Goal: Check status: Check status

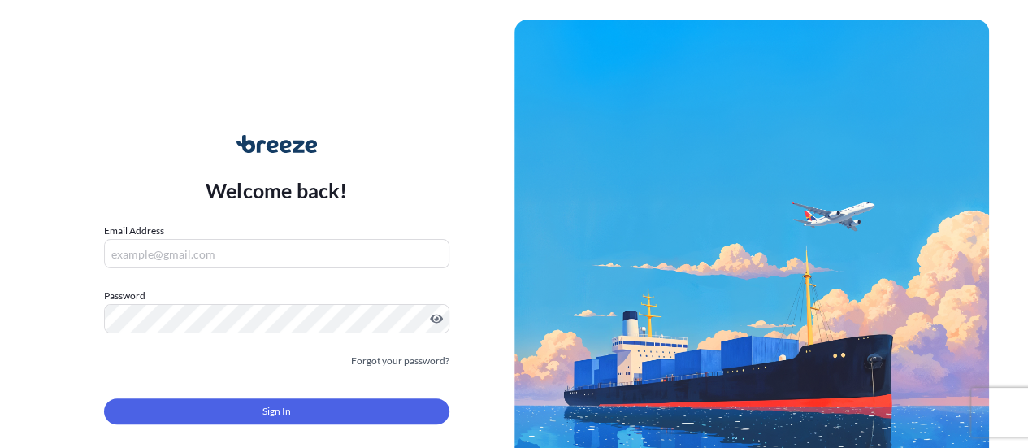
type input "[EMAIL_ADDRESS][DOMAIN_NAME]"
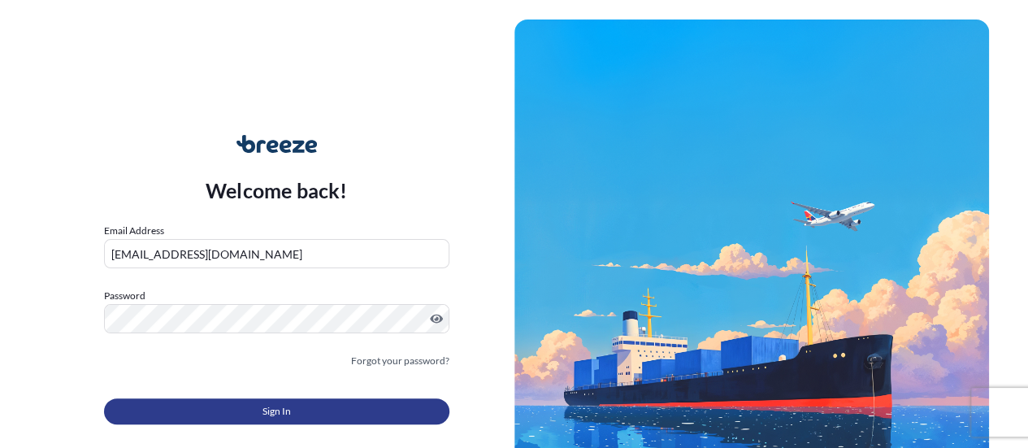
click at [255, 404] on button "Sign In" at bounding box center [276, 411] width 345 height 26
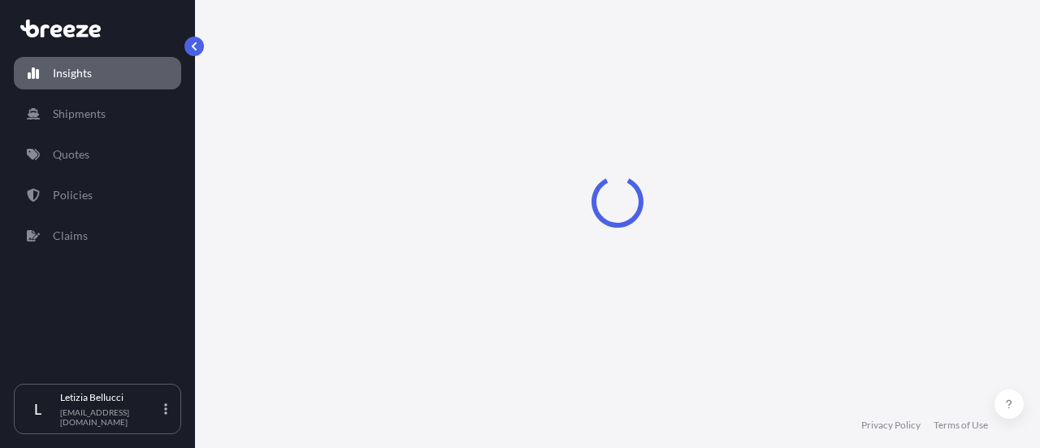
select select "2025"
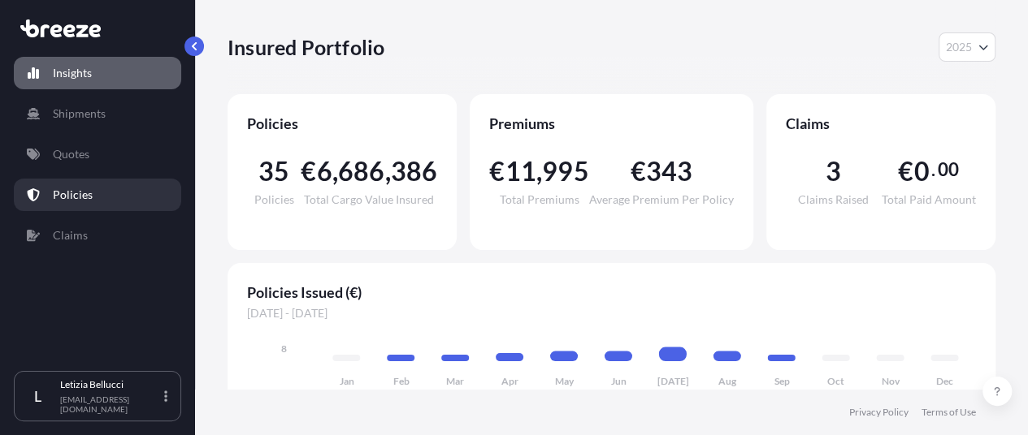
click at [115, 185] on link "Policies" at bounding box center [97, 195] width 167 height 32
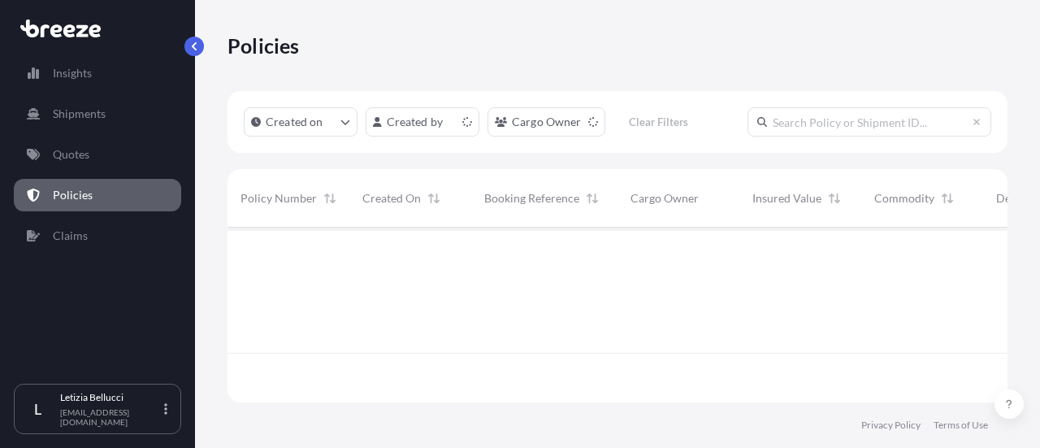
scroll to position [171, 767]
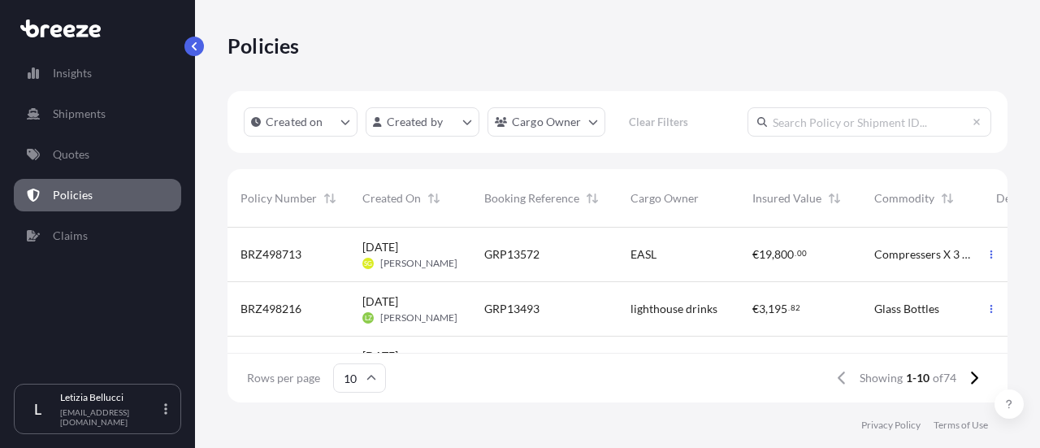
click at [830, 126] on input "text" at bounding box center [869, 121] width 244 height 29
paste input "BRZ497859"
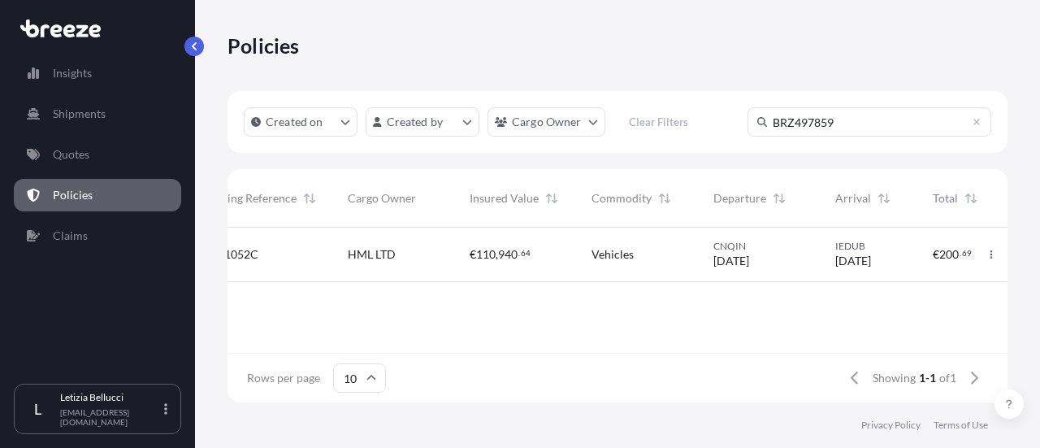
scroll to position [0, 325]
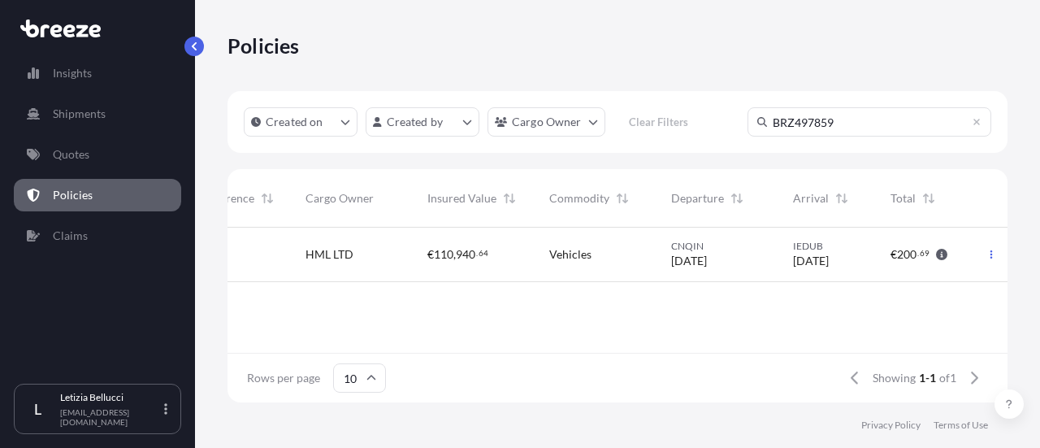
type input "BRZ497859"
